Goal: Transaction & Acquisition: Purchase product/service

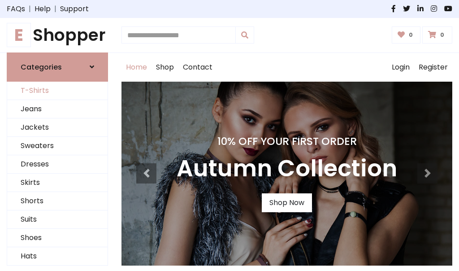
click at [57, 91] on link "T-Shirts" at bounding box center [57, 91] width 100 height 18
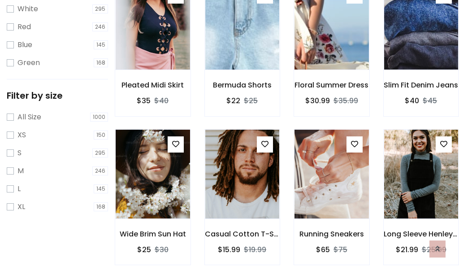
scroll to position [16, 0]
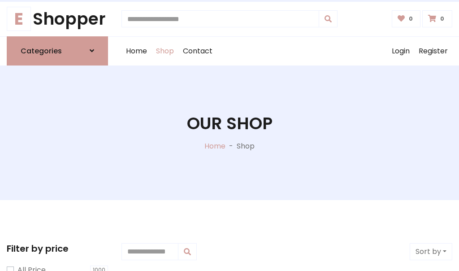
click at [230, 132] on h1 "Our Shop" at bounding box center [230, 123] width 86 height 20
click at [287, 51] on div "Home Shop Contact Log out Login Register" at bounding box center [287, 51] width 331 height 29
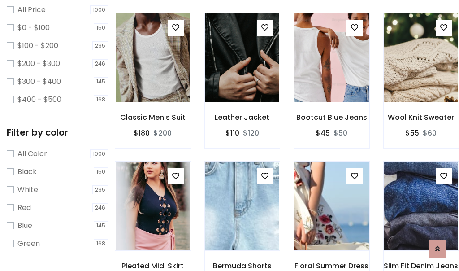
click at [331, 74] on img at bounding box center [331, 57] width 89 height 215
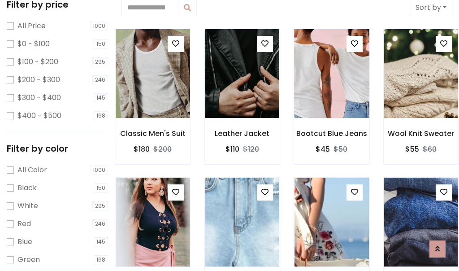
scroll to position [16, 0]
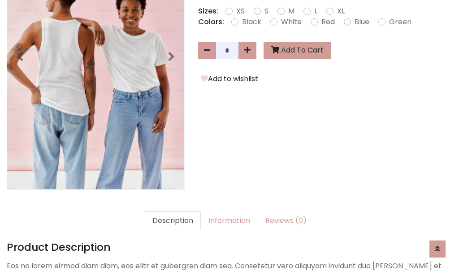
scroll to position [219, 0]
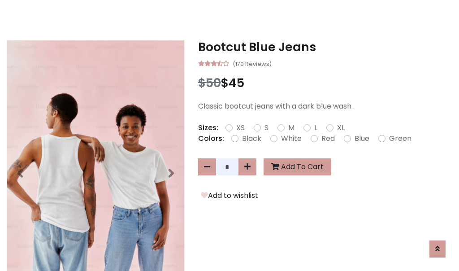
click at [325, 47] on h3 "Bootcut Blue Jeans" at bounding box center [325, 47] width 254 height 14
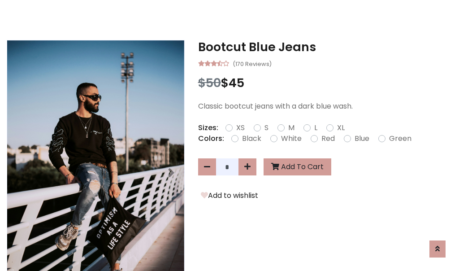
click at [325, 47] on h3 "Bootcut Blue Jeans" at bounding box center [325, 47] width 254 height 14
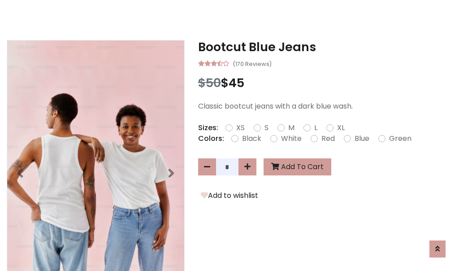
click at [325, 47] on h3 "Bootcut Blue Jeans" at bounding box center [325, 47] width 254 height 14
